Goal: Information Seeking & Learning: Learn about a topic

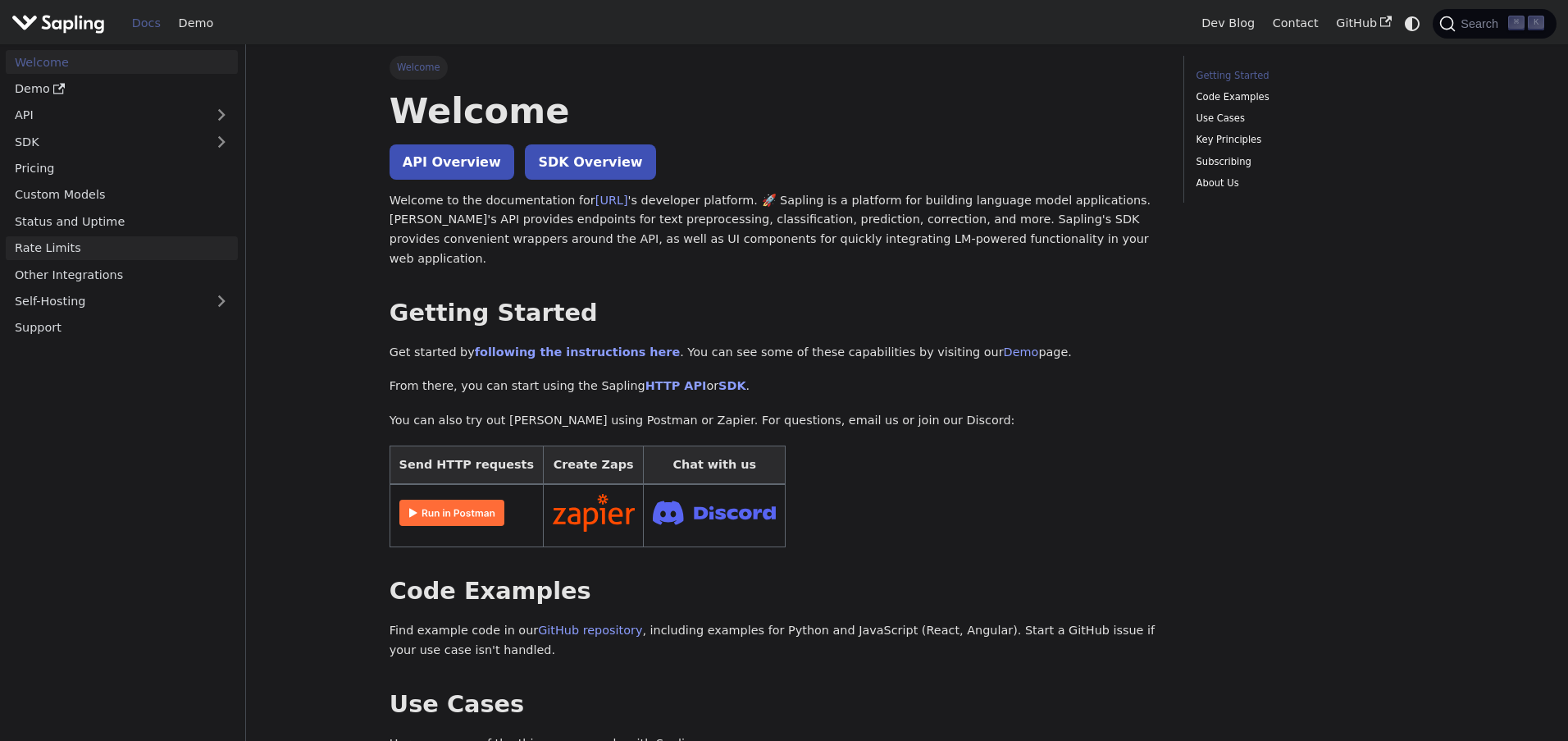
click at [56, 247] on link "Rate Limits" at bounding box center [121, 248] width 232 height 24
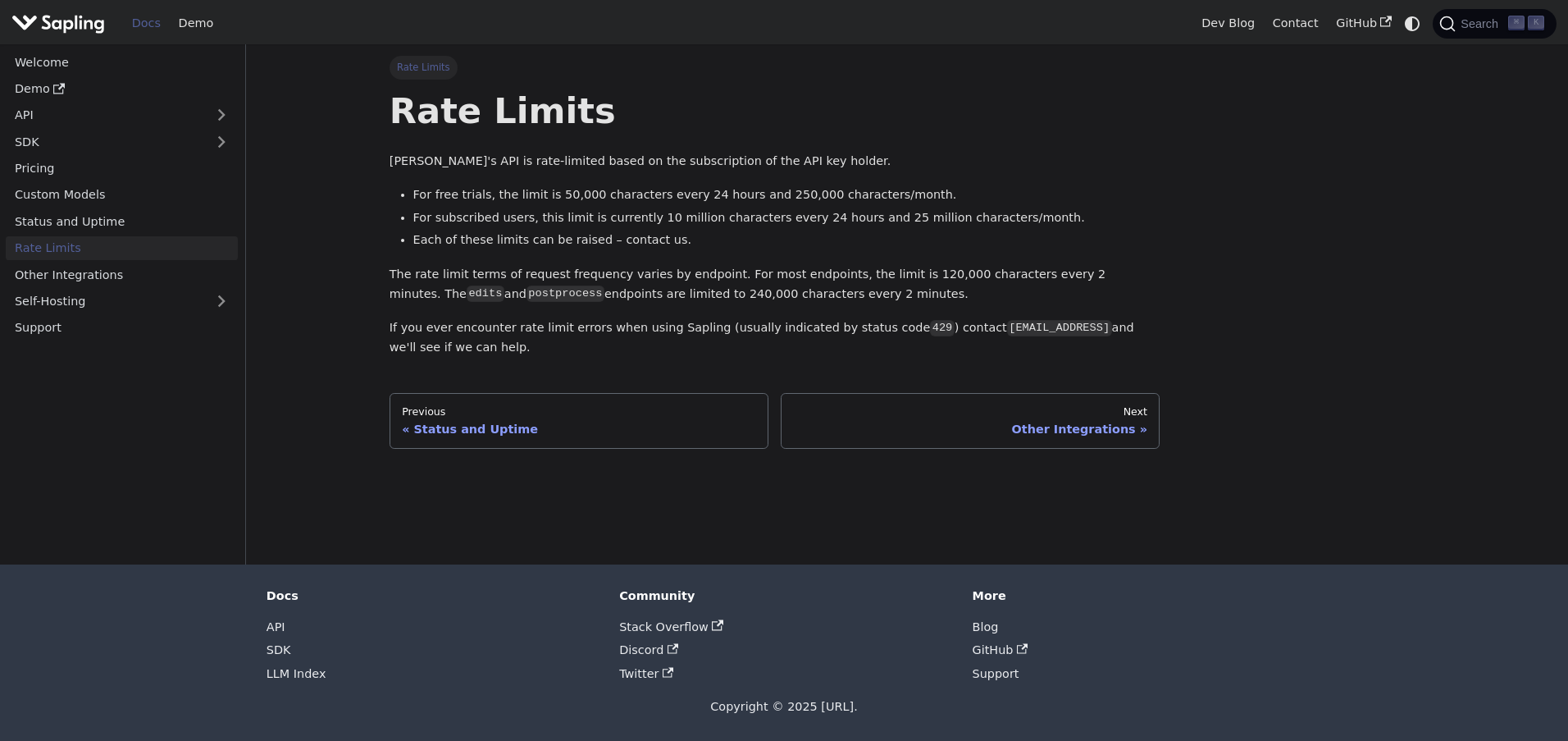
click at [52, 245] on link "Rate Limits" at bounding box center [121, 248] width 232 height 24
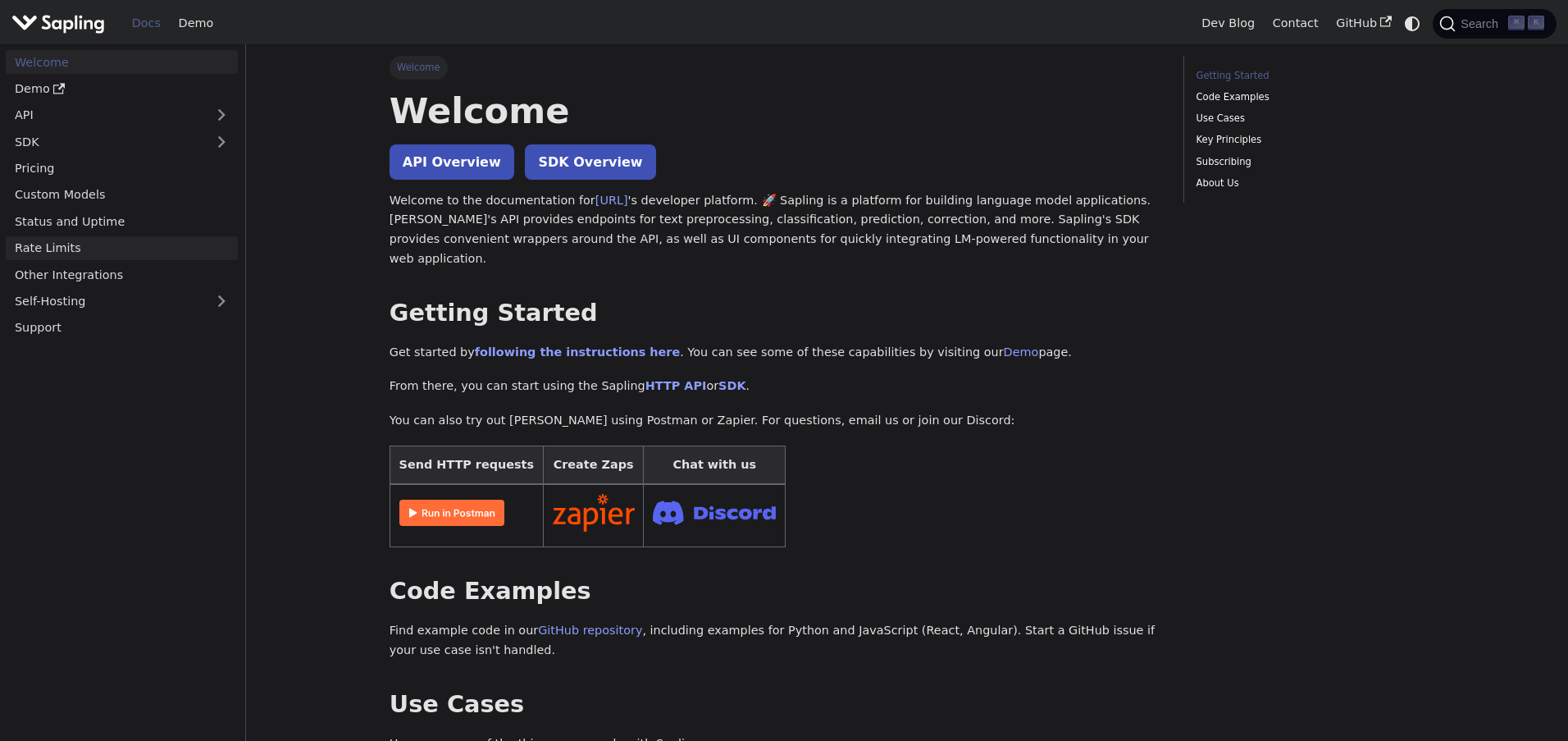
click at [61, 251] on link "Rate Limits" at bounding box center [121, 248] width 232 height 24
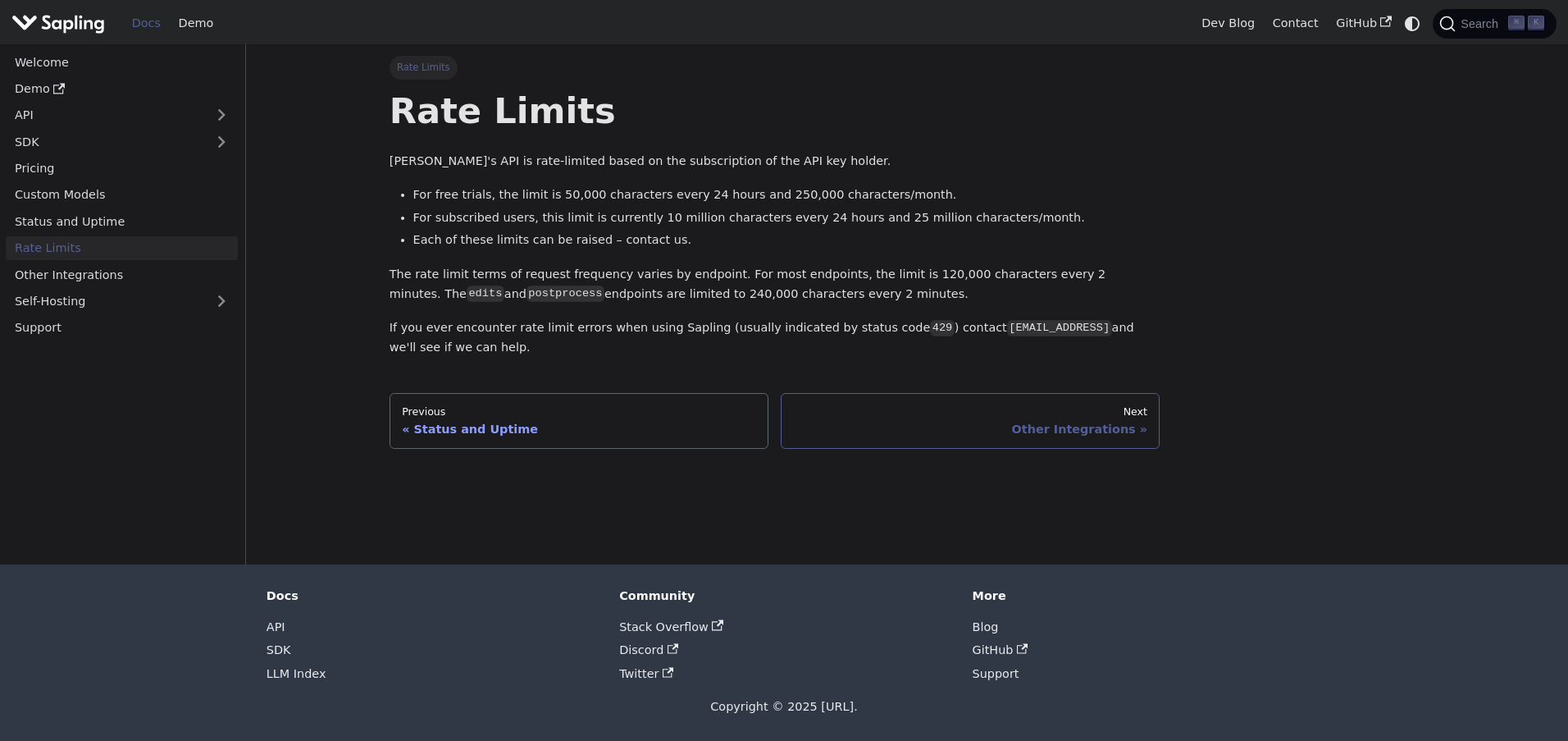
click at [1085, 427] on div "Other Integrations" at bounding box center [970, 429] width 354 height 15
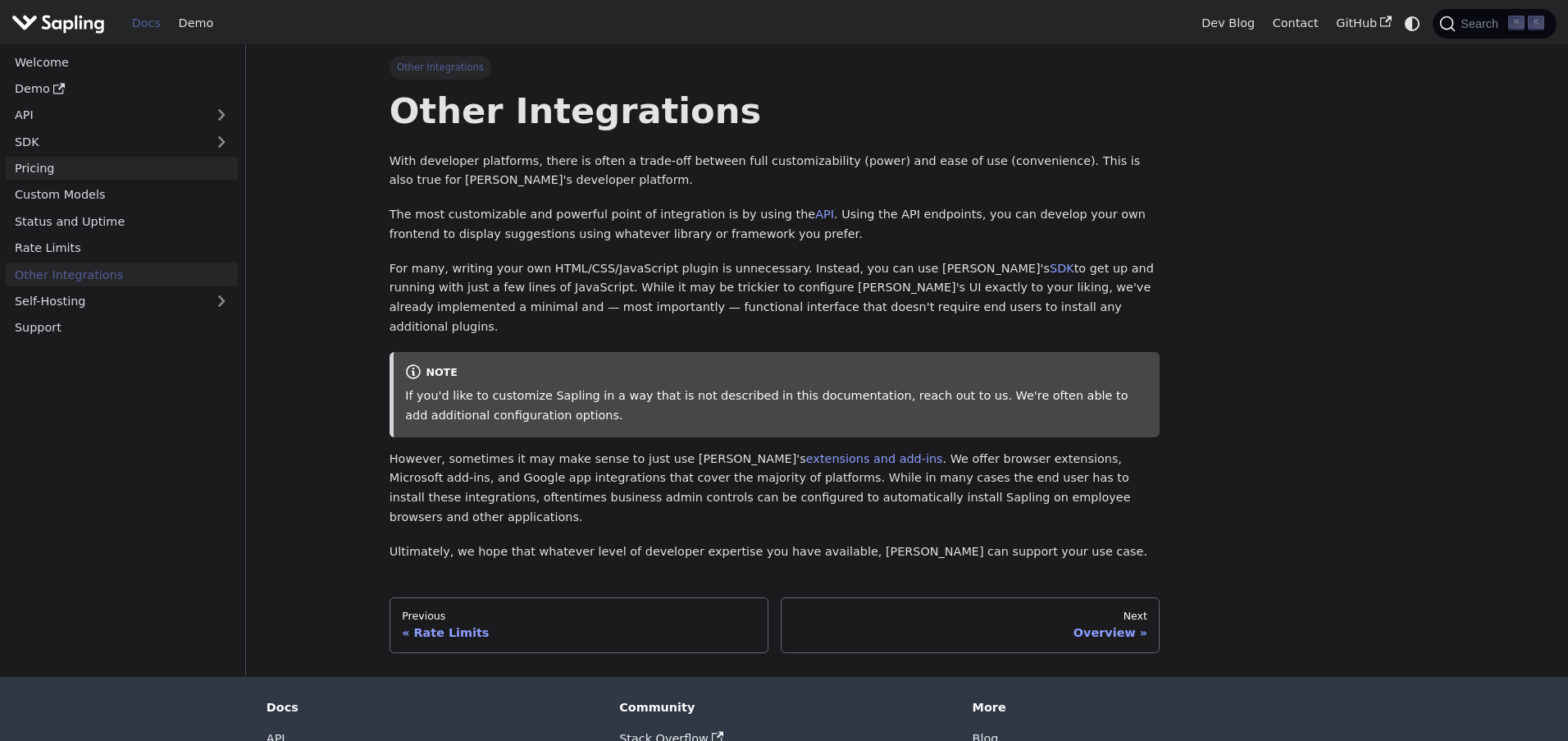
click at [36, 165] on link "Pricing" at bounding box center [121, 169] width 232 height 24
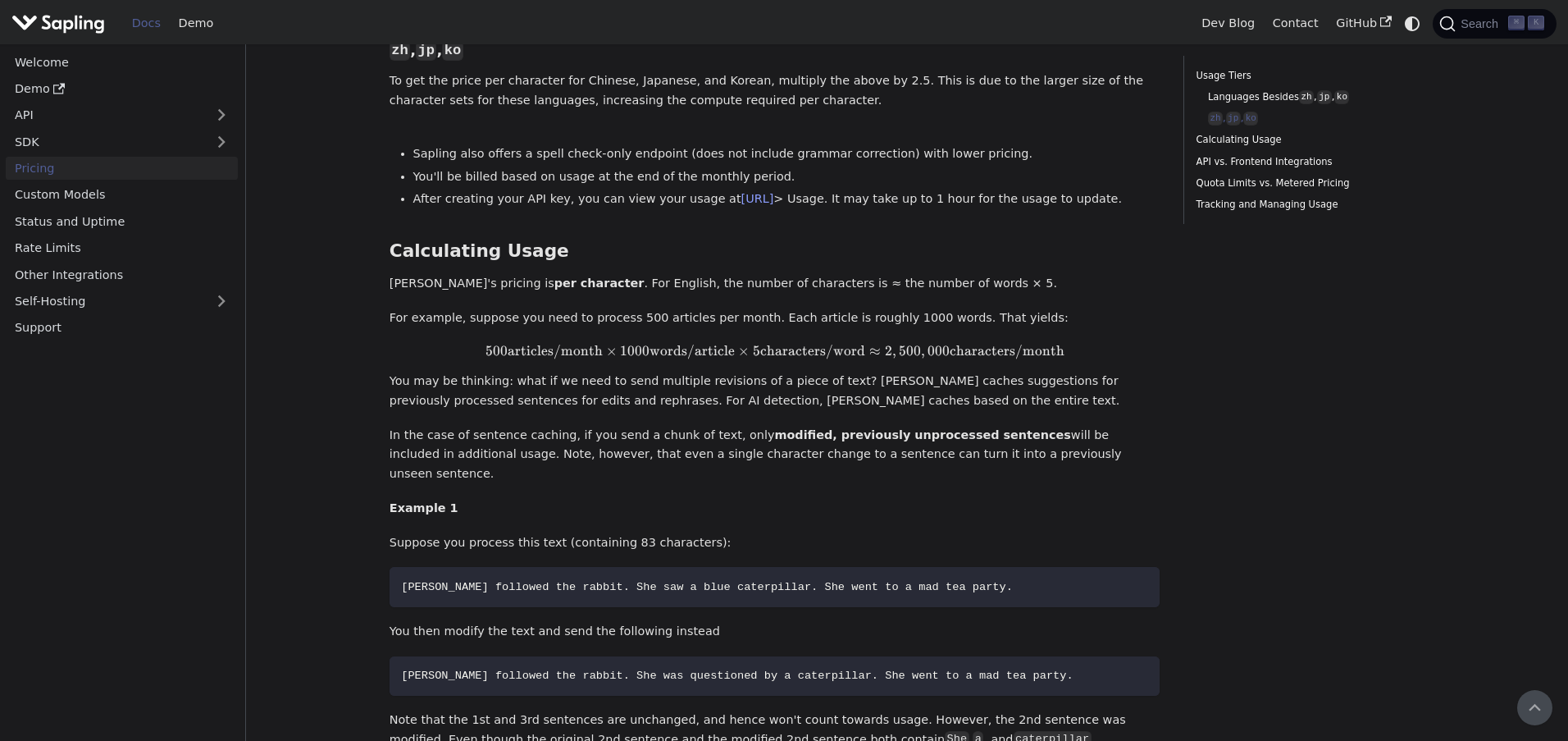
scroll to position [538, 0]
